Goal: Information Seeking & Learning: Check status

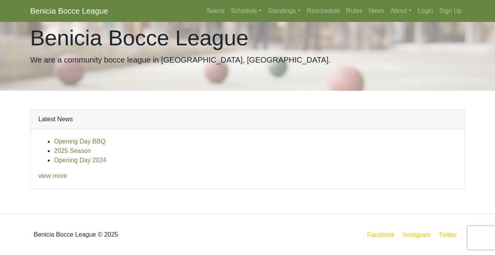
scroll to position [16, 0]
click at [284, 11] on link "Standings" at bounding box center [284, 11] width 39 height 16
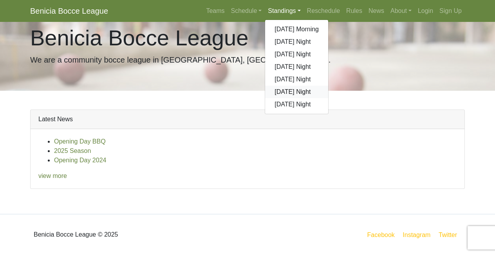
click at [283, 92] on link "[DATE] Night" at bounding box center [296, 92] width 63 height 13
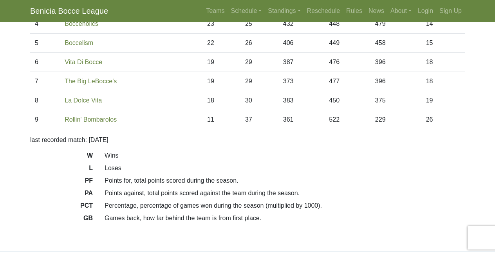
scroll to position [150, 0]
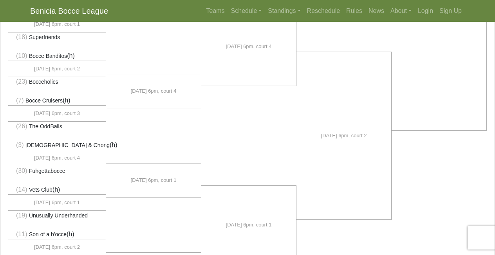
scroll to position [489, 0]
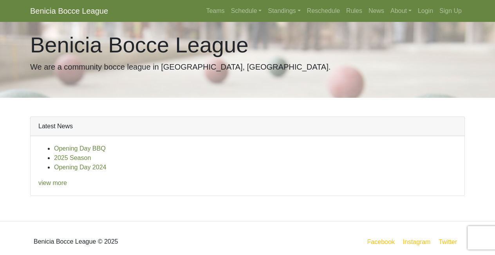
scroll to position [11, 0]
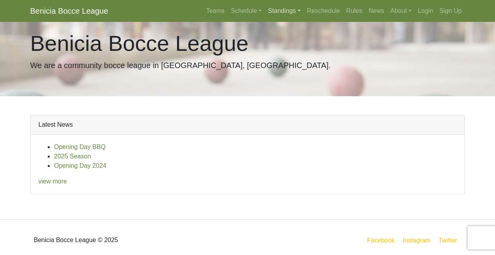
click at [278, 10] on link "Standings" at bounding box center [284, 11] width 39 height 16
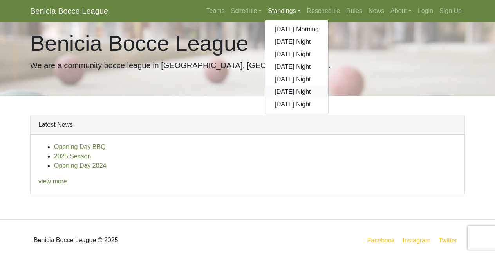
click at [283, 93] on link "[DATE] Night" at bounding box center [296, 92] width 63 height 13
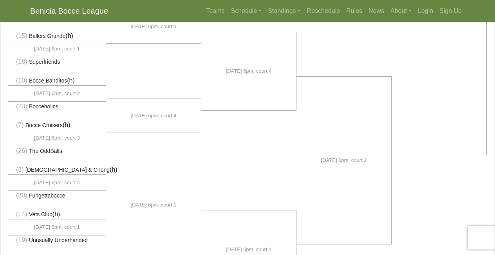
scroll to position [467, 0]
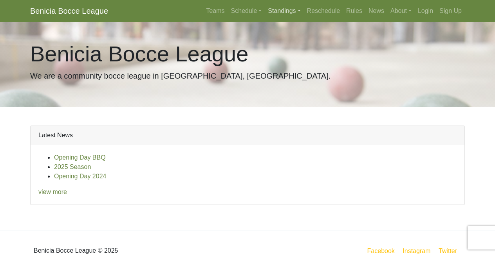
click at [275, 10] on link "Standings" at bounding box center [284, 11] width 39 height 16
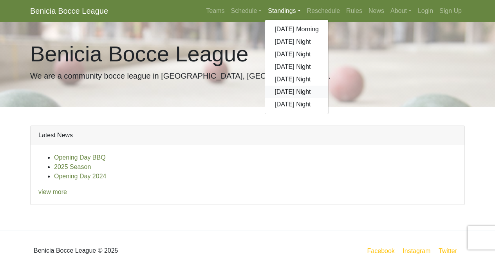
click at [284, 91] on link "[DATE] Night" at bounding box center [296, 92] width 63 height 13
